Goal: Transaction & Acquisition: Register for event/course

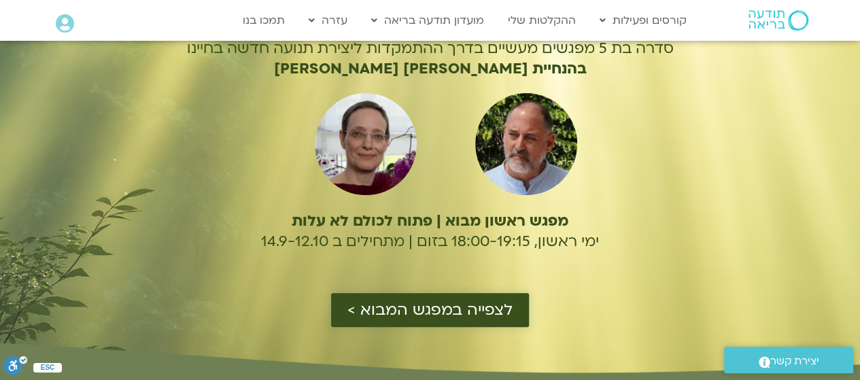
click at [485, 304] on span "לצפייה במפגש המבוא >" at bounding box center [429, 310] width 165 height 18
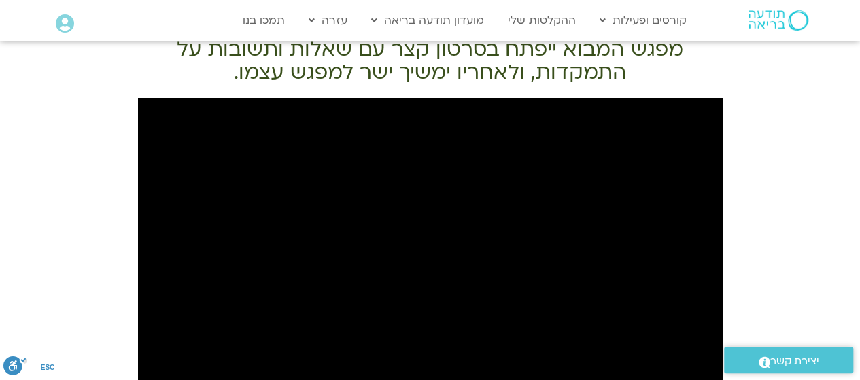
scroll to position [668, 0]
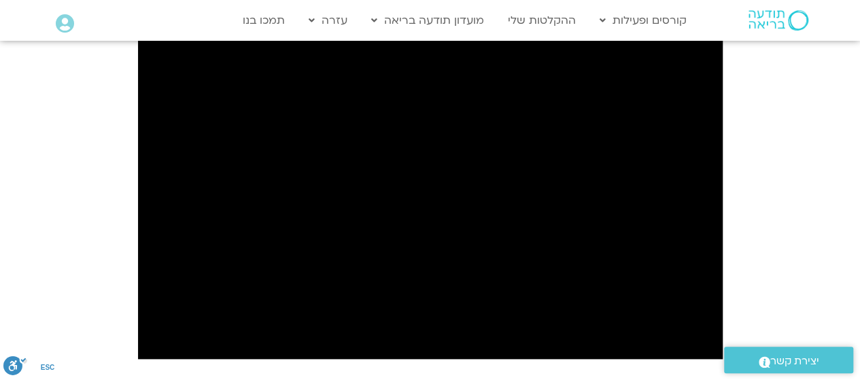
click at [112, 220] on div "מפגש המבוא ייפתח בסרטון קצר עם שאלות ותשובות על התמקדות, ולאחריו ימשיך ישר למפג…" at bounding box center [430, 222] width 860 height 504
click at [800, 230] on div "מפגש המבוא ייפתח בסרטון קצר עם שאלות ותשובות על התמקדות, ולאחריו ימשיך ישר למפג…" at bounding box center [430, 222] width 860 height 504
click at [766, 230] on div "מפגש המבוא ייפתח בסרטון קצר עם שאלות ותשובות על התמקדות, ולאחריו ימשיך ישר למפג…" at bounding box center [430, 222] width 860 height 504
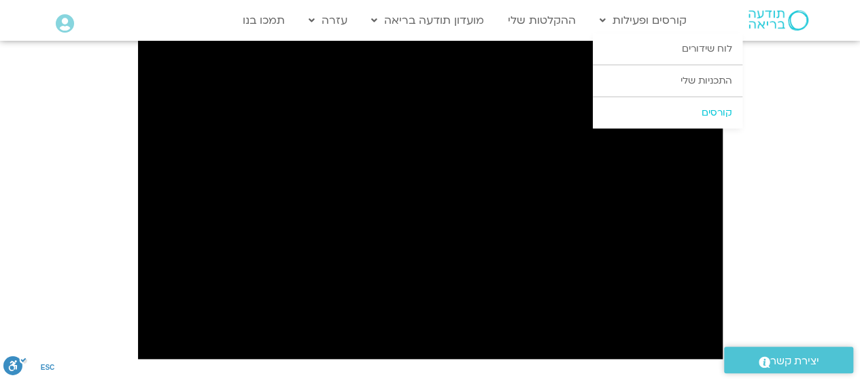
click at [704, 109] on link "קורסים" at bounding box center [668, 112] width 150 height 31
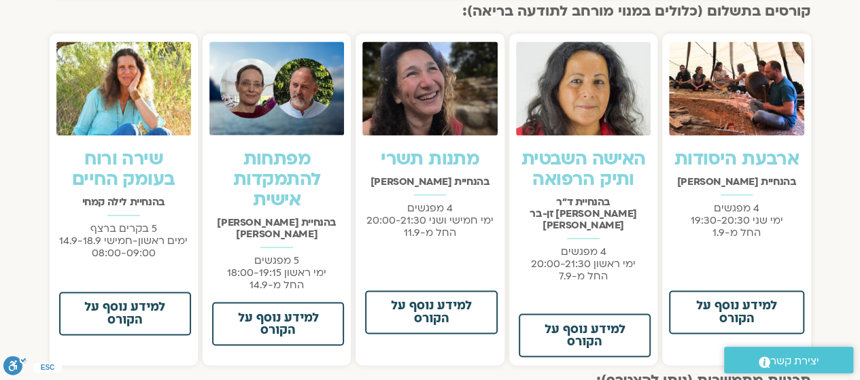
scroll to position [948, 0]
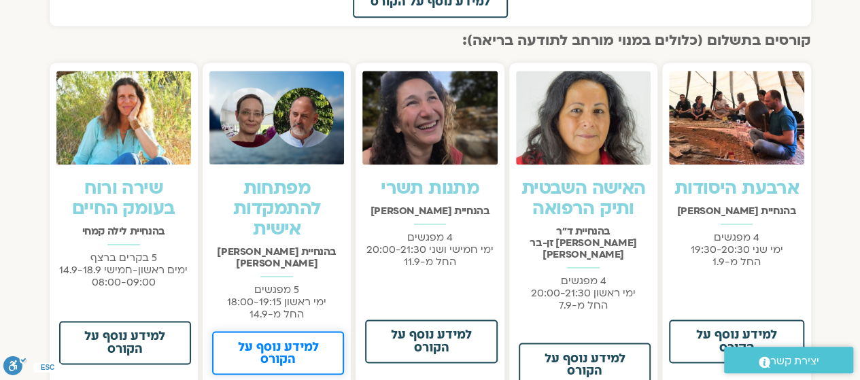
click at [294, 341] on span "למידע נוסף על הקורס" at bounding box center [278, 353] width 97 height 24
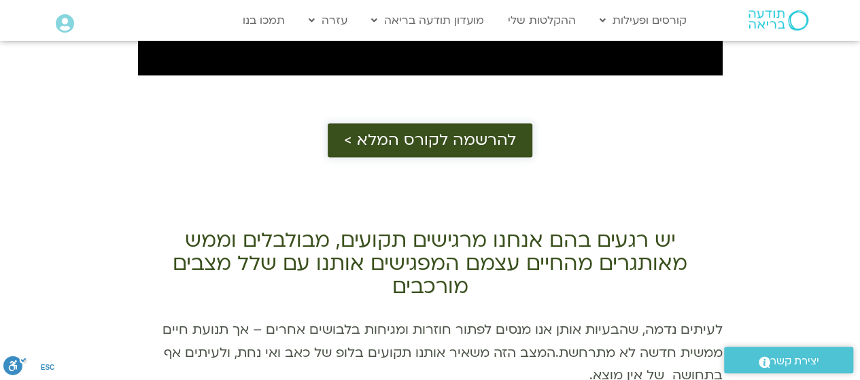
click at [453, 148] on span "להרשמה לקורס המלא >" at bounding box center [430, 140] width 172 height 18
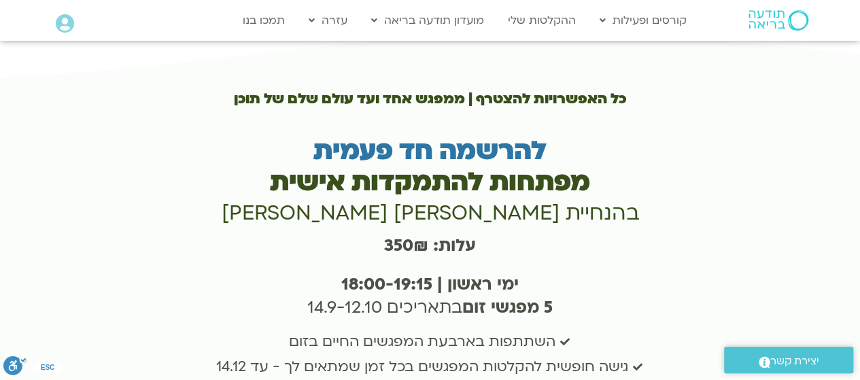
scroll to position [3580, 0]
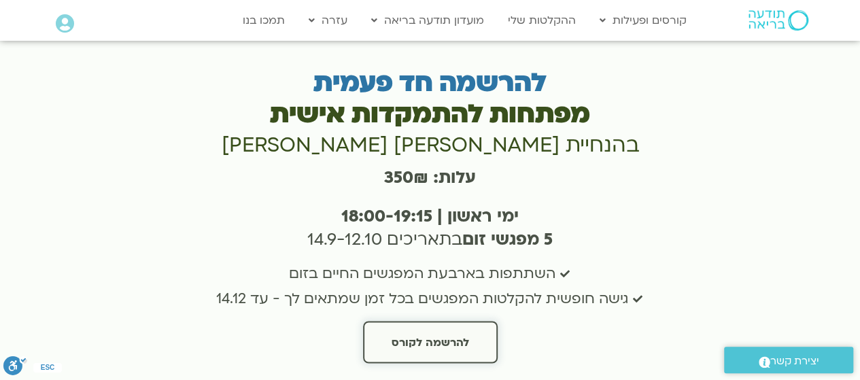
click at [411, 336] on span "להרשמה לקורס" at bounding box center [431, 342] width 78 height 12
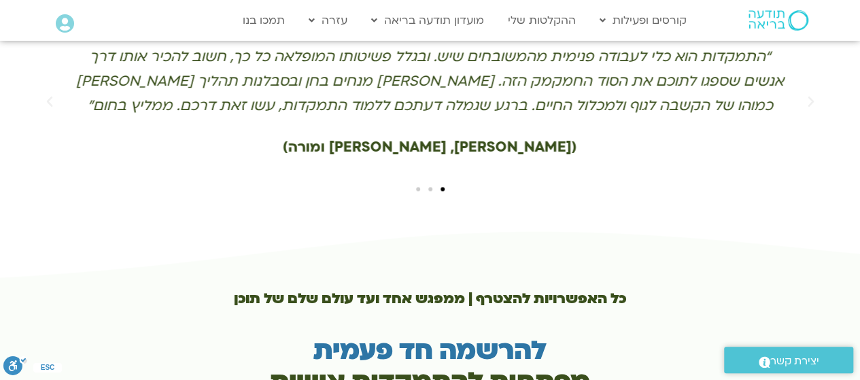
scroll to position [3308, 0]
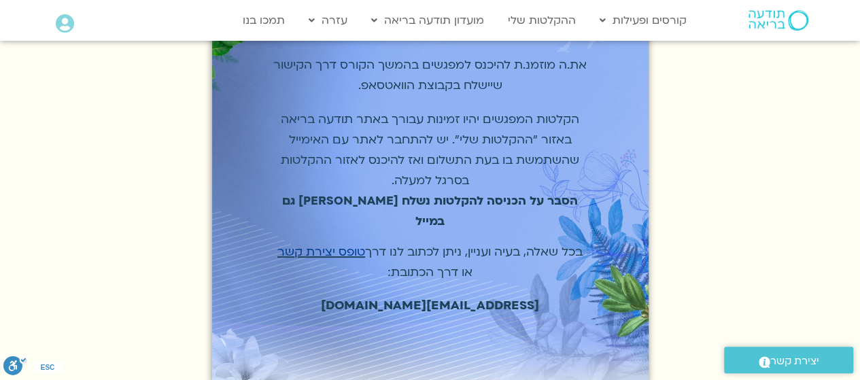
scroll to position [136, 0]
click at [475, 192] on strong "הסבר על הכניסה להקלטות נשלח אליך גם במייל" at bounding box center [430, 210] width 296 height 36
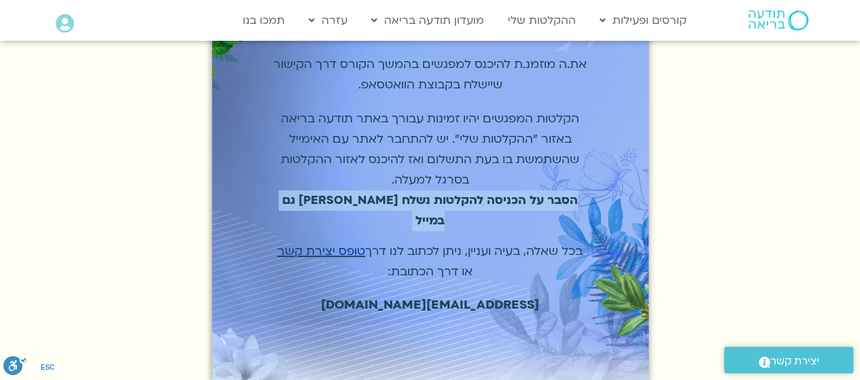
click at [475, 192] on strong "הסבר על הכניסה להקלטות נשלח אליך גם במייל" at bounding box center [430, 210] width 296 height 36
click at [466, 186] on p "הקלטות המפגשים יהיו זמינות עבורך באתר תודעה בריאה באזור "ההקלטות שלי". יש להתחב…" at bounding box center [431, 170] width 328 height 122
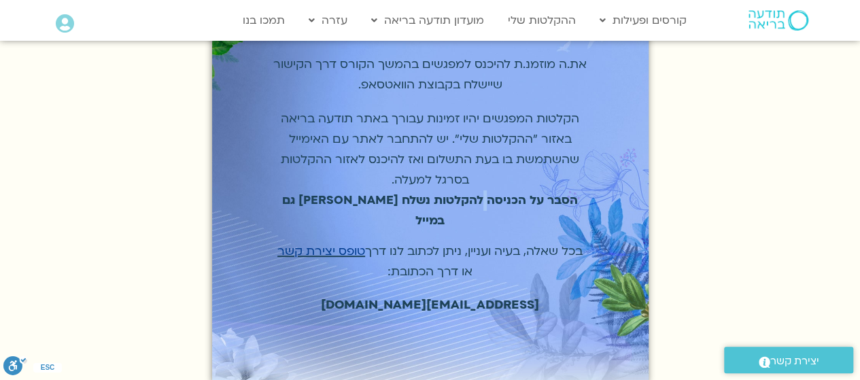
click at [466, 186] on p "הקלטות המפגשים יהיו זמינות עבורך באתר תודעה בריאה באזור "ההקלטות שלי". יש להתחב…" at bounding box center [431, 170] width 328 height 122
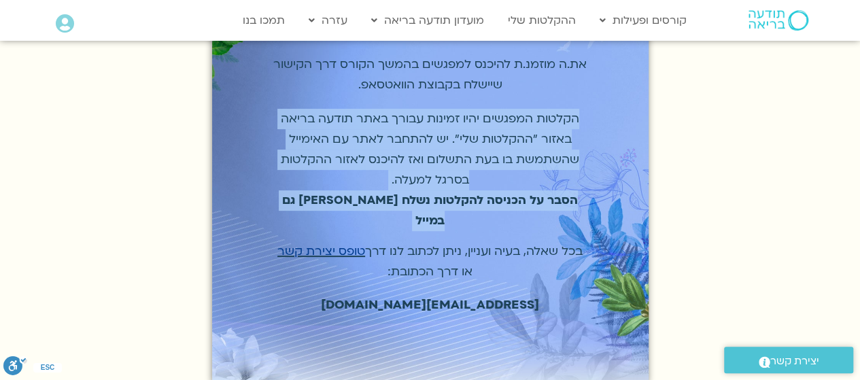
drag, startPoint x: 466, startPoint y: 186, endPoint x: 489, endPoint y: 139, distance: 51.7
click at [489, 139] on p "הקלטות המפגשים יהיו זמינות עבורך באתר תודעה בריאה באזור "ההקלטות שלי". יש להתחב…" at bounding box center [431, 170] width 328 height 122
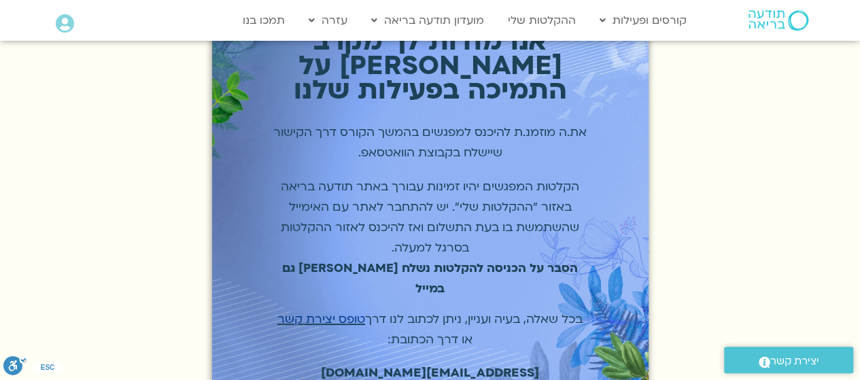
scroll to position [0, 0]
